Goal: Find specific page/section: Find specific page/section

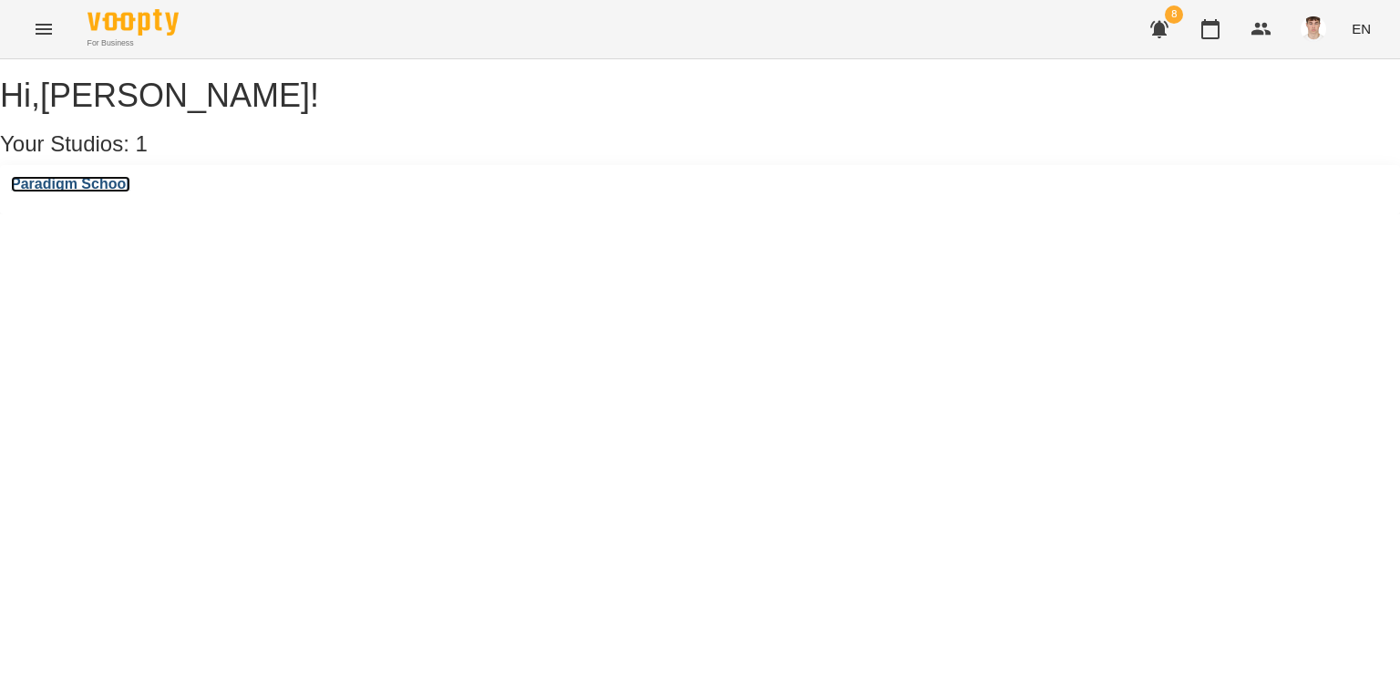
click at [100, 192] on h3 "Paradigm School" at bounding box center [70, 184] width 119 height 16
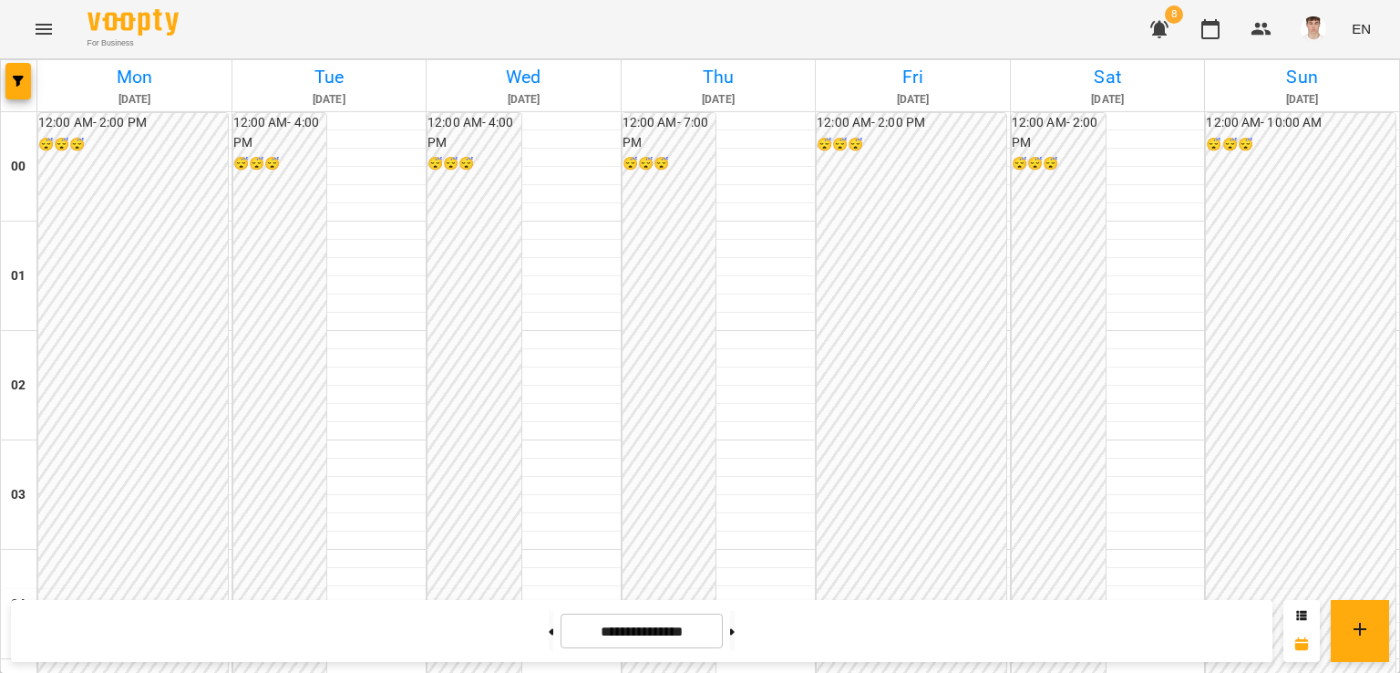
scroll to position [911, 0]
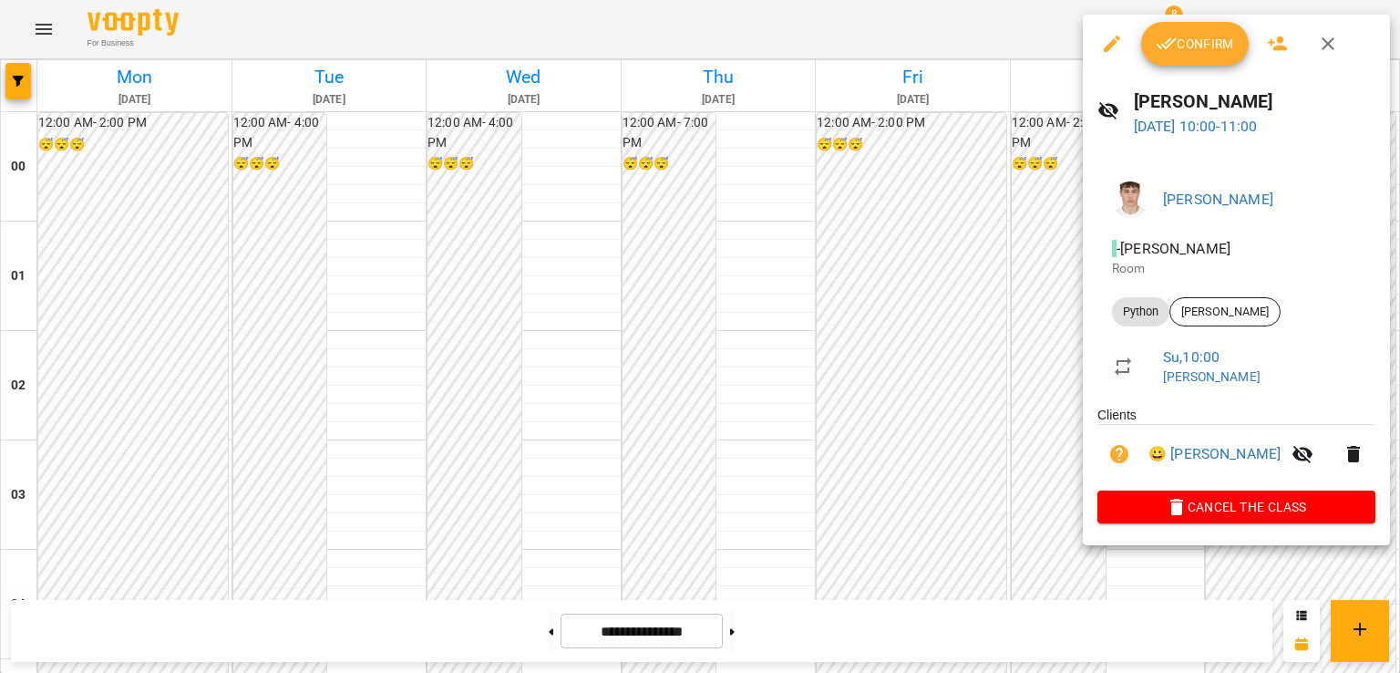
click at [944, 290] on div at bounding box center [700, 336] width 1400 height 673
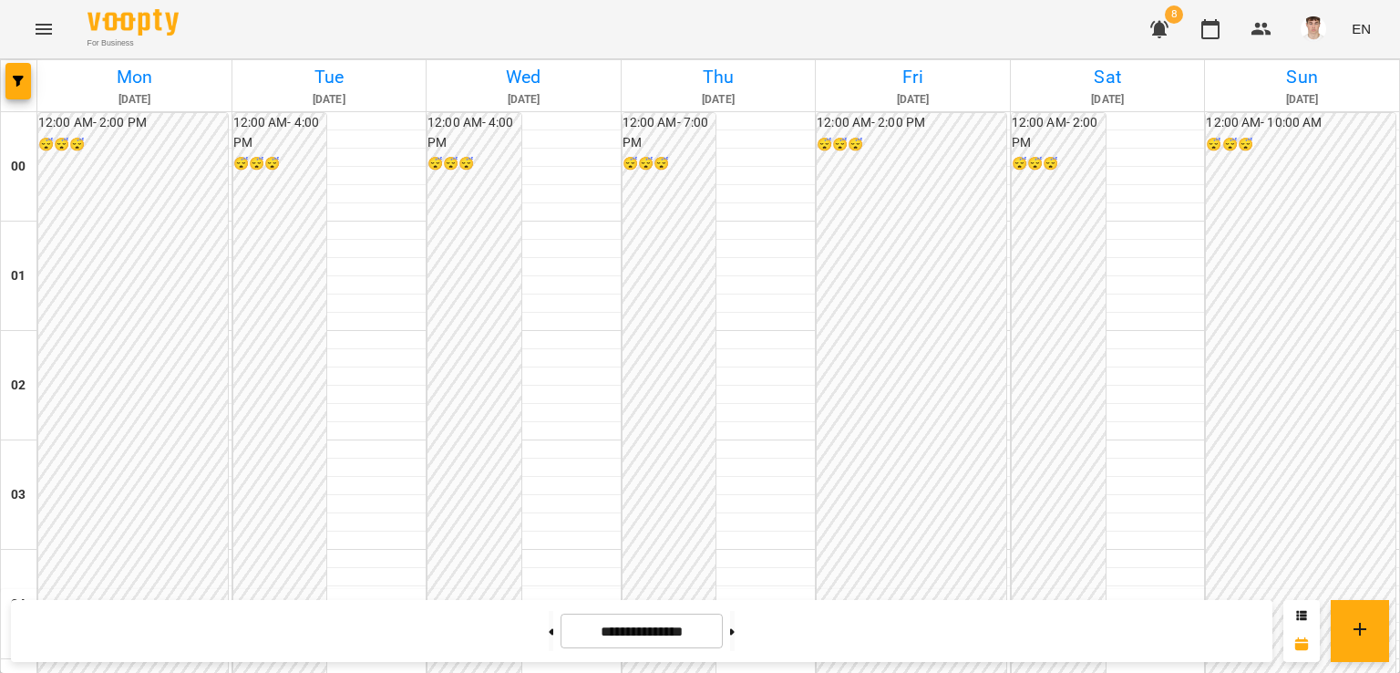
scroll to position [1094, 0]
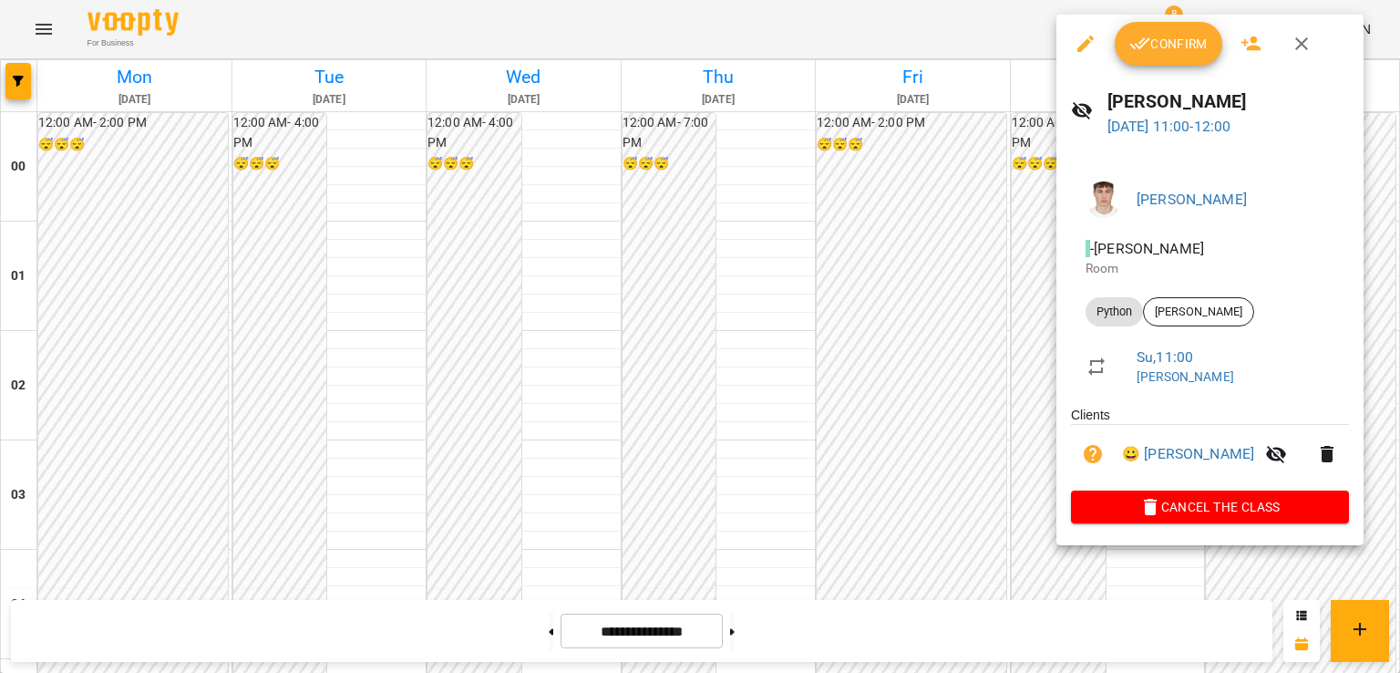
click at [884, 252] on div at bounding box center [700, 336] width 1400 height 673
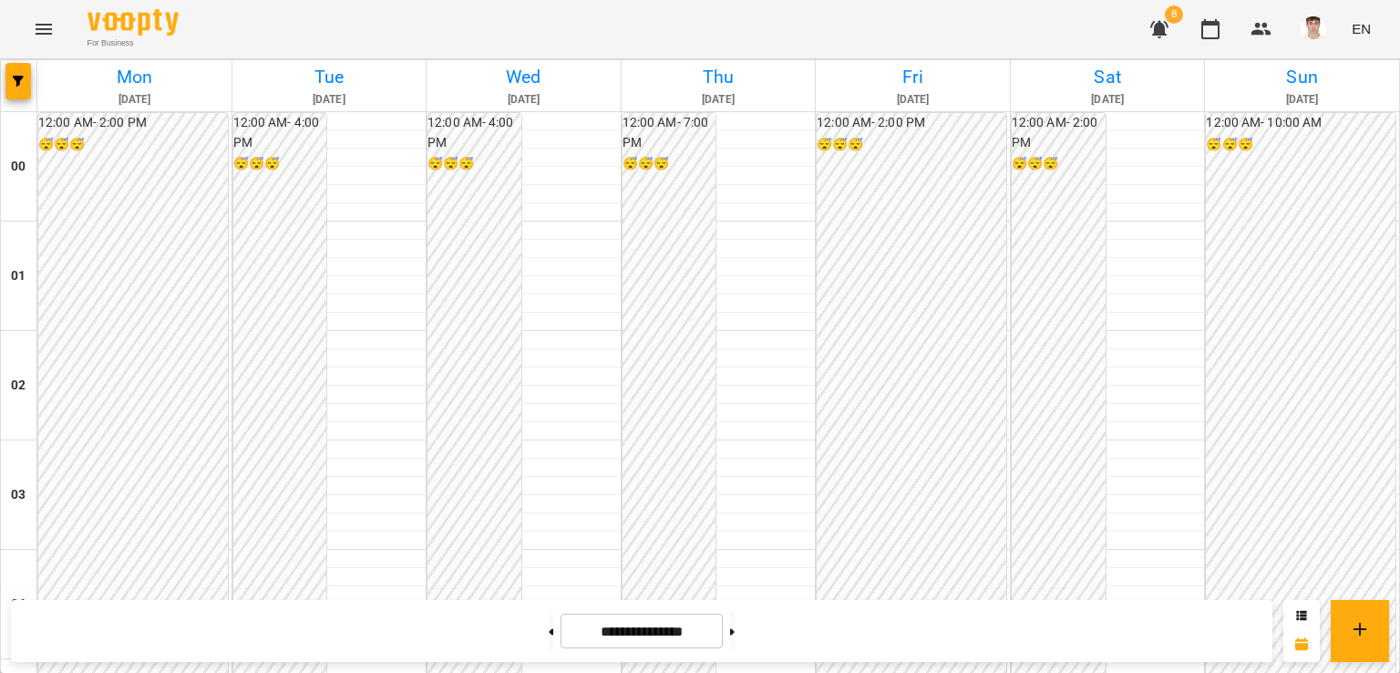
scroll to position [1276, 0]
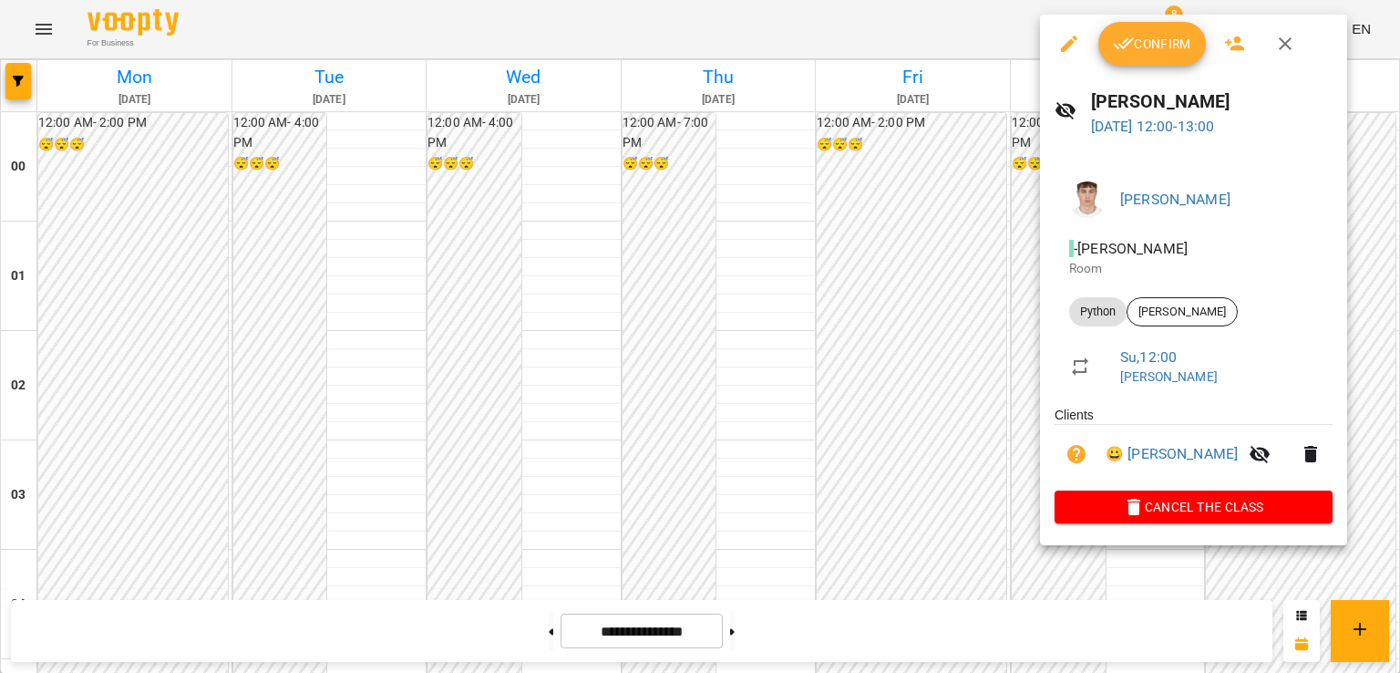
click at [880, 238] on div at bounding box center [700, 336] width 1400 height 673
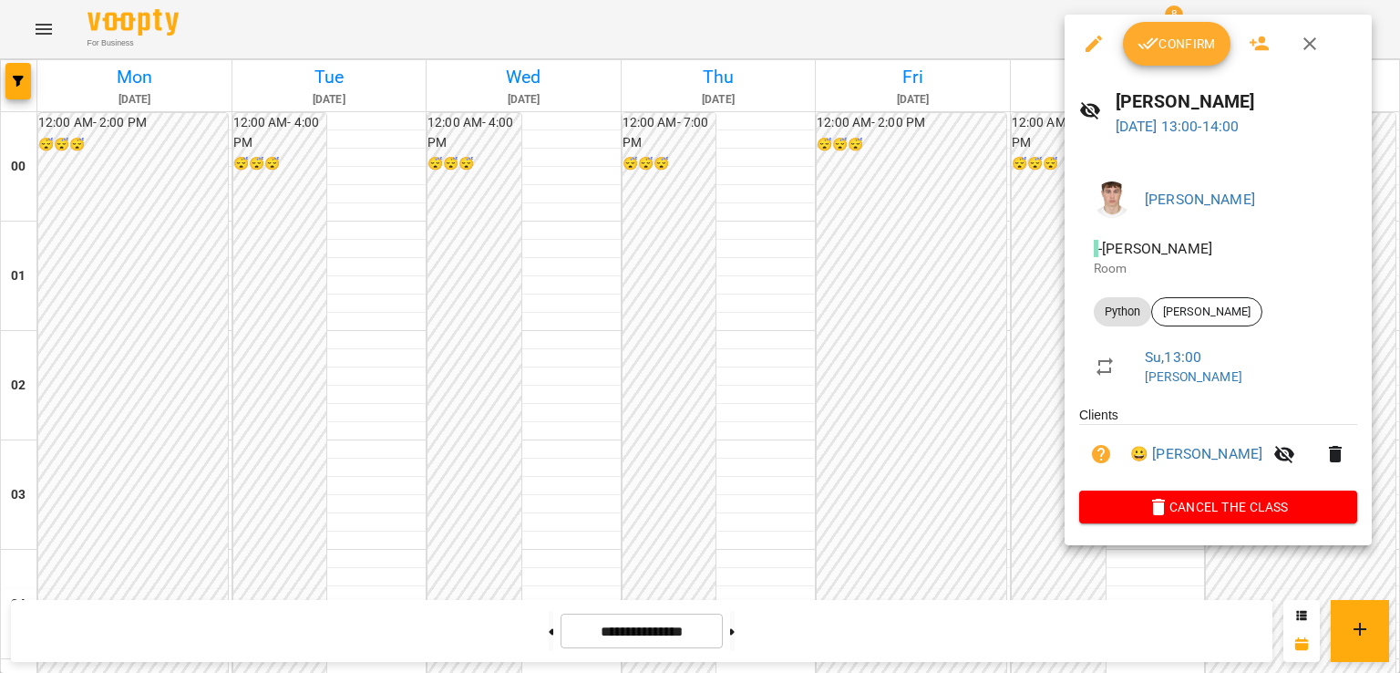
click at [936, 263] on div at bounding box center [700, 336] width 1400 height 673
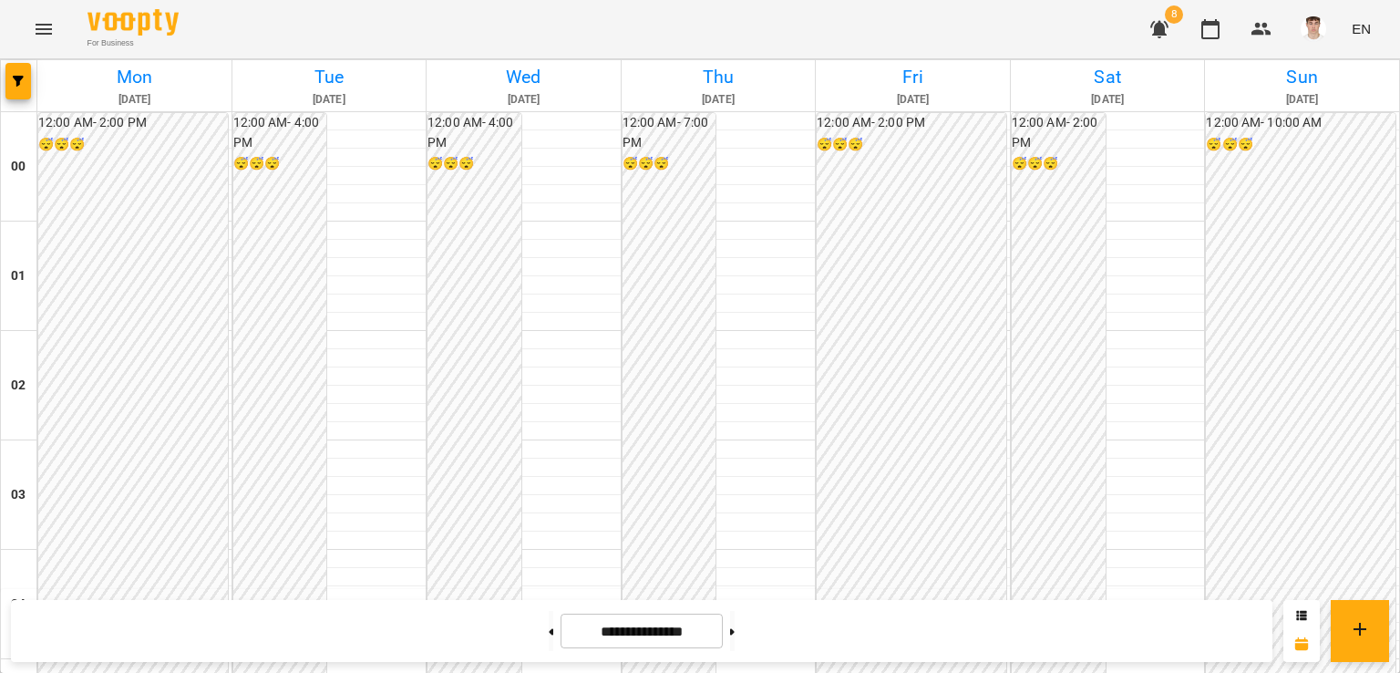
scroll to position [1549, 0]
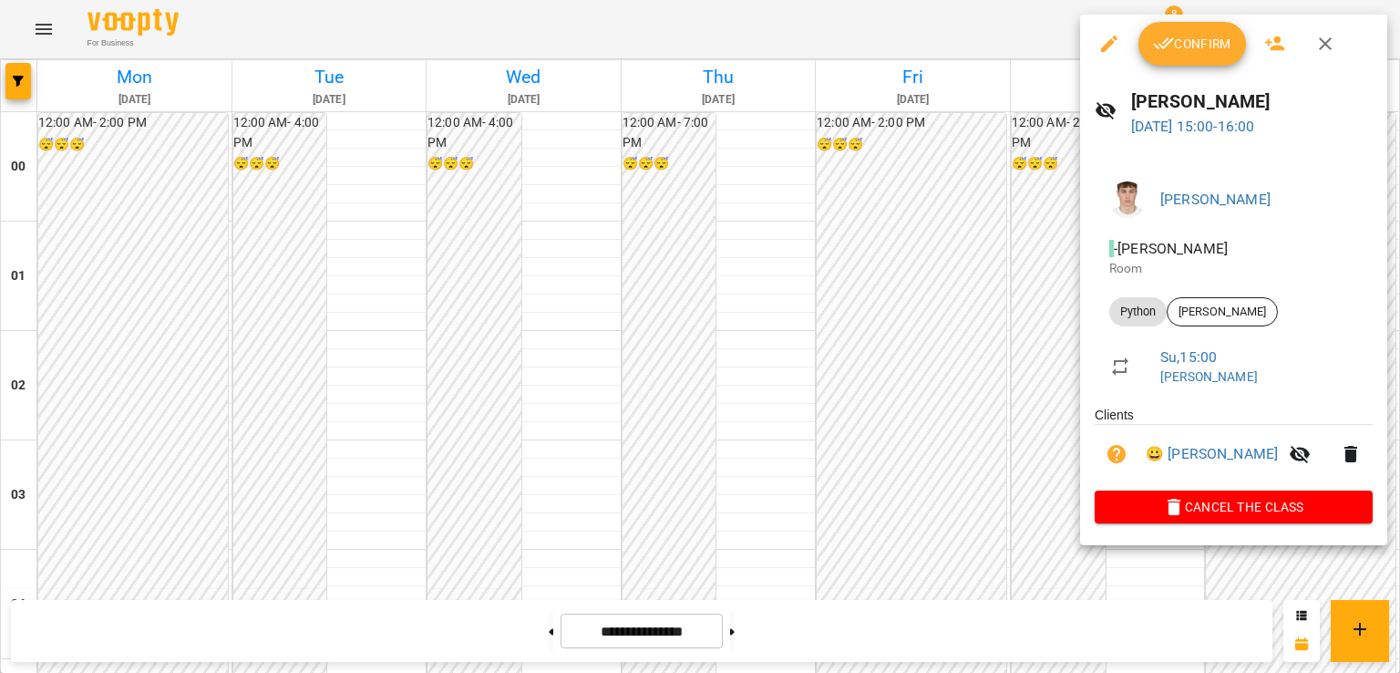
click at [1050, 280] on div at bounding box center [700, 336] width 1400 height 673
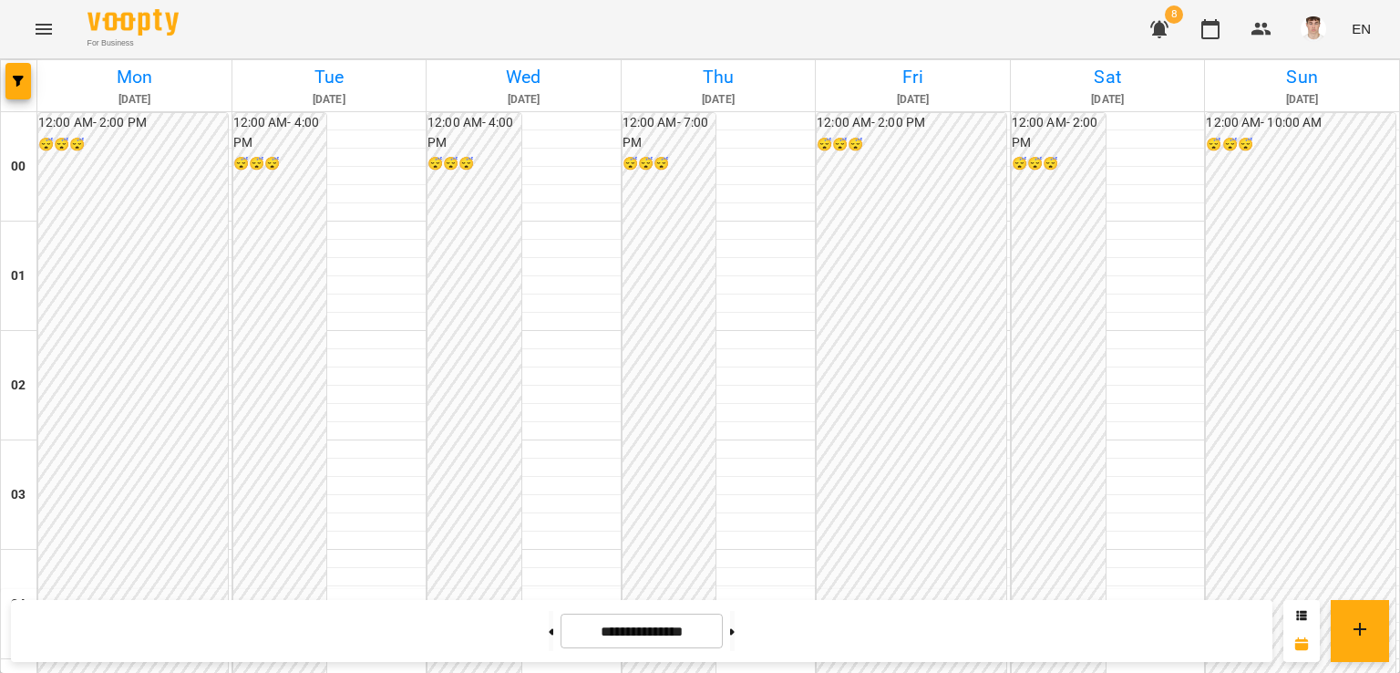
scroll to position [911, 0]
